Goal: Task Accomplishment & Management: Use online tool/utility

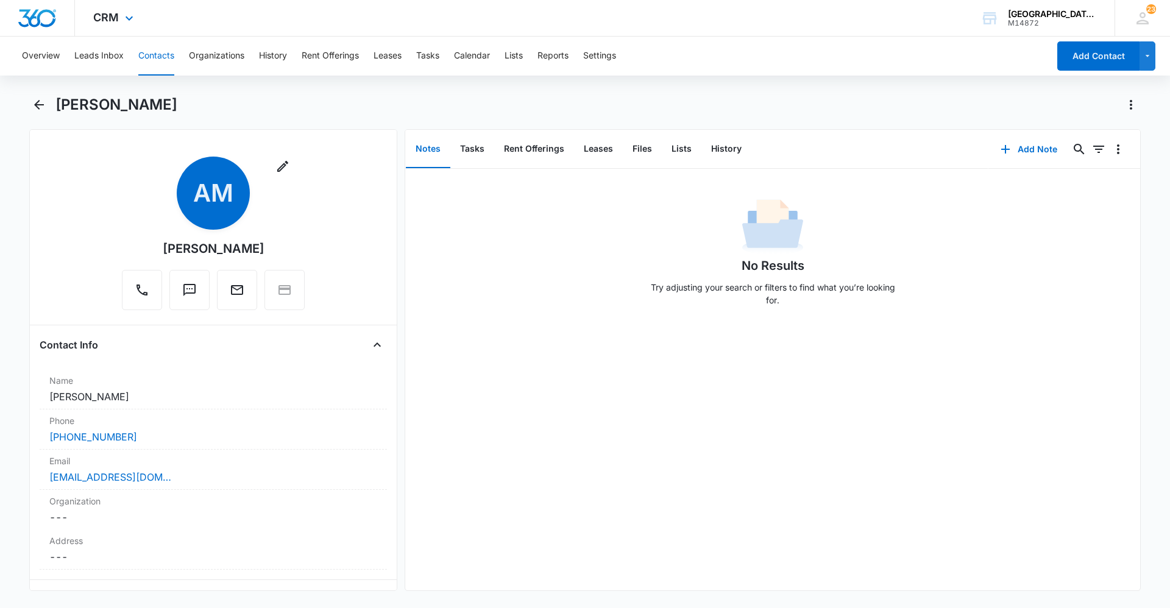
scroll to position [2489, 0]
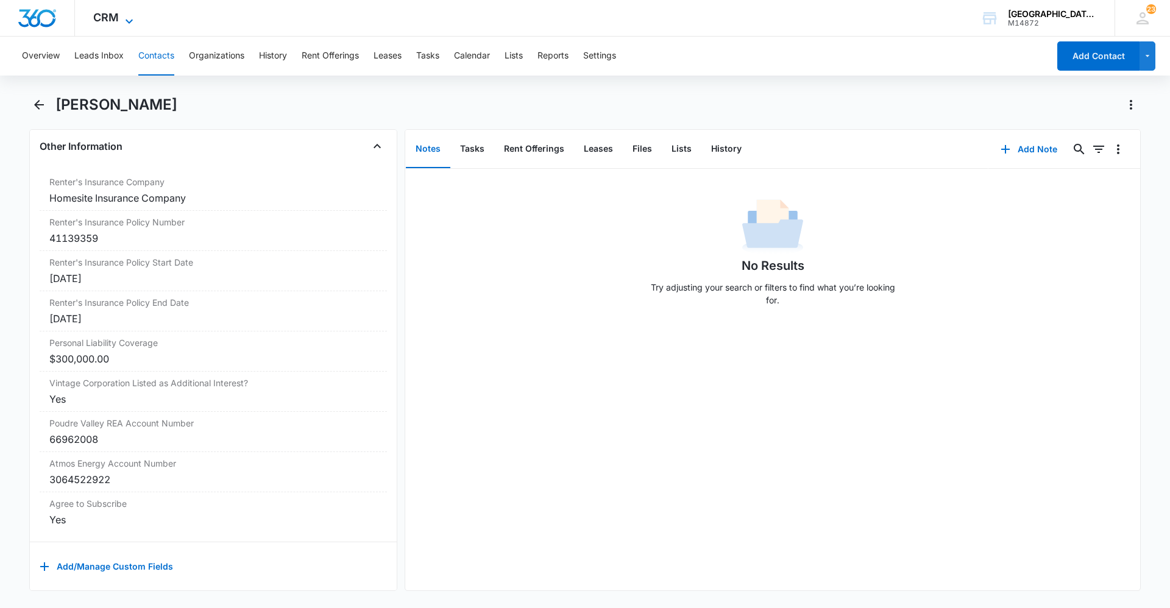
click at [115, 18] on span "CRM" at bounding box center [106, 17] width 26 height 13
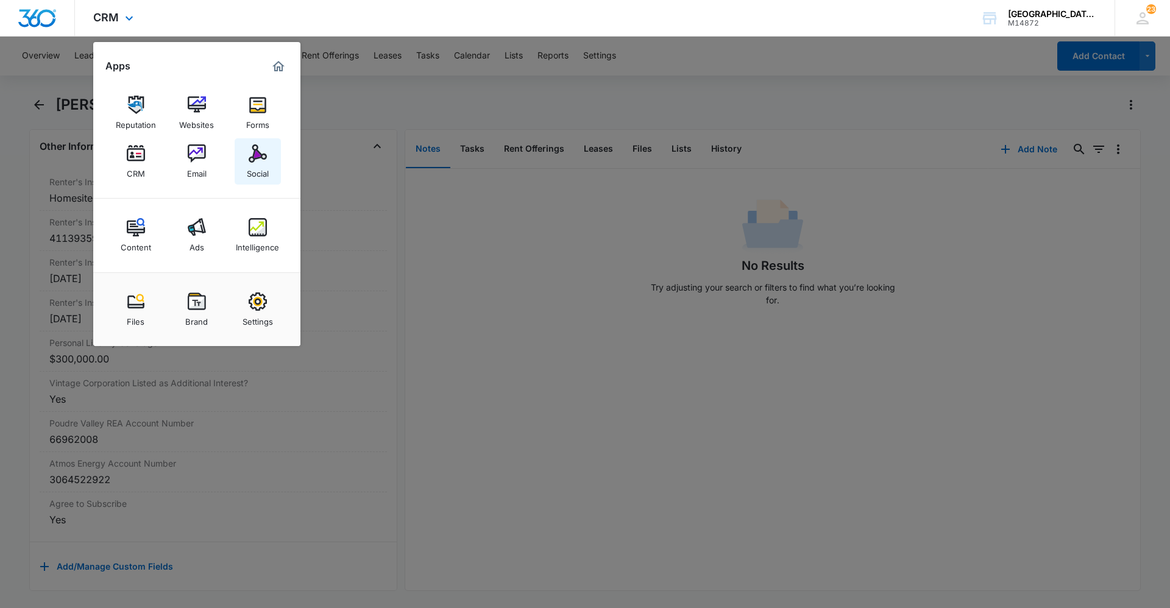
click at [254, 168] on div "Social" at bounding box center [258, 171] width 22 height 16
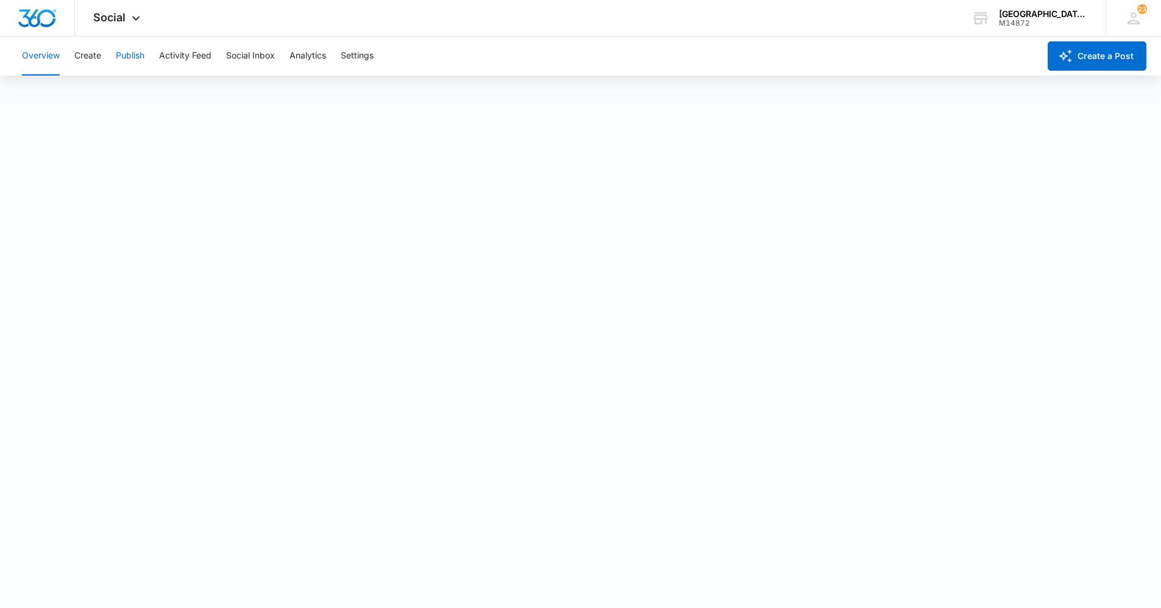
click at [131, 50] on button "Publish" at bounding box center [130, 56] width 29 height 39
click at [205, 46] on button "Activity Feed" at bounding box center [185, 56] width 52 height 39
click at [102, 52] on div "Overview Create Publish Activity Feed Social Inbox Analytics Settings" at bounding box center [527, 56] width 1024 height 39
click at [90, 52] on button "Create" at bounding box center [87, 56] width 27 height 39
click at [126, 52] on button "Publish" at bounding box center [130, 56] width 29 height 39
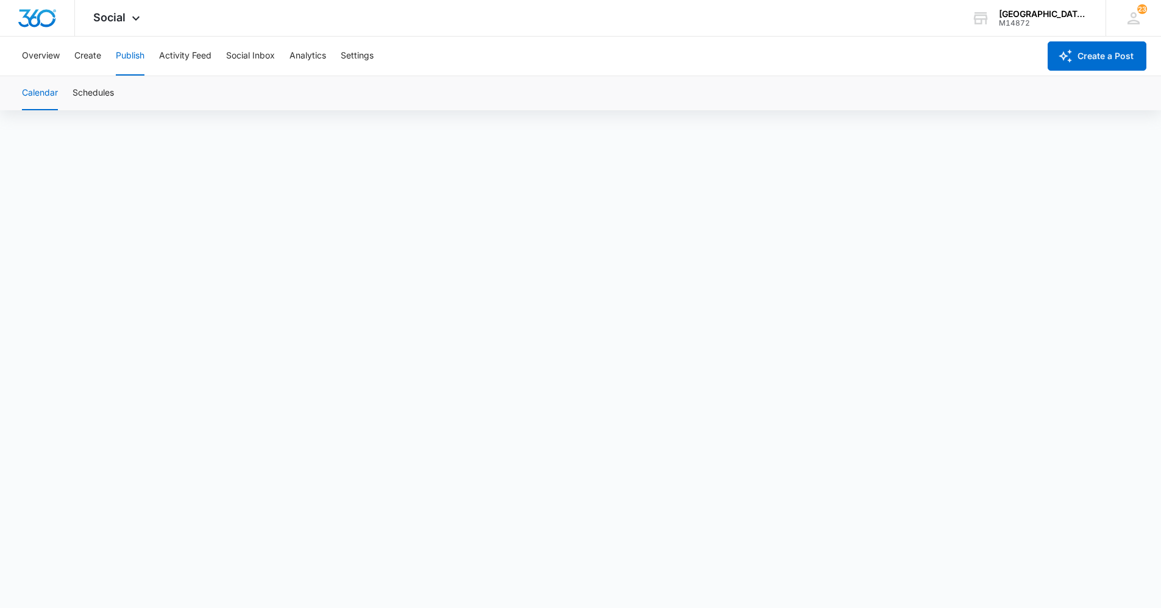
scroll to position [9, 0]
drag, startPoint x: 1050, startPoint y: 109, endPoint x: 526, endPoint y: 94, distance: 524.8
click at [526, 94] on div "Calendar Schedules" at bounding box center [580, 93] width 1131 height 34
click at [91, 49] on button "Create" at bounding box center [87, 56] width 27 height 39
